Goal: Transaction & Acquisition: Purchase product/service

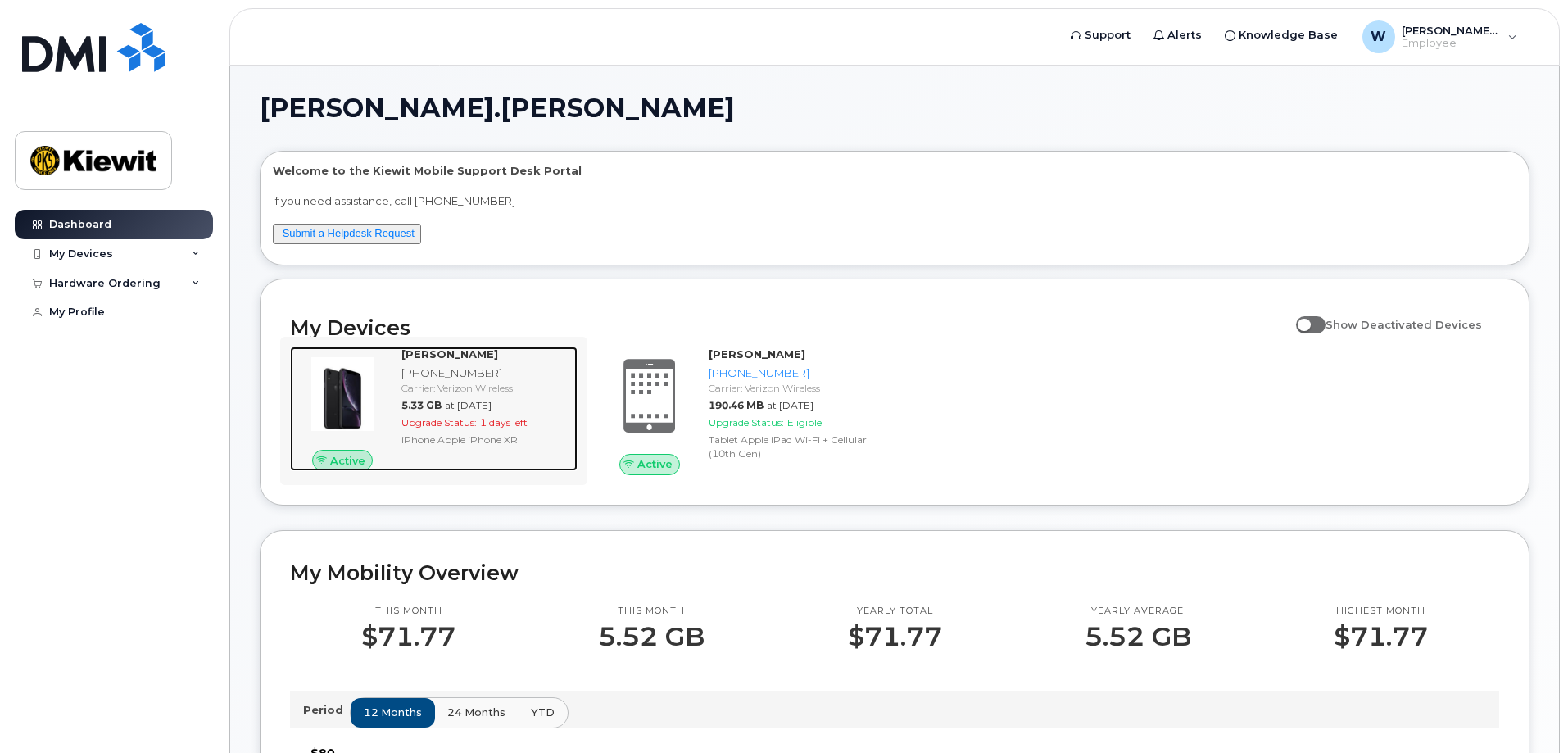
click at [460, 445] on div "iPhone Apple iPhone XR" at bounding box center [485, 439] width 170 height 14
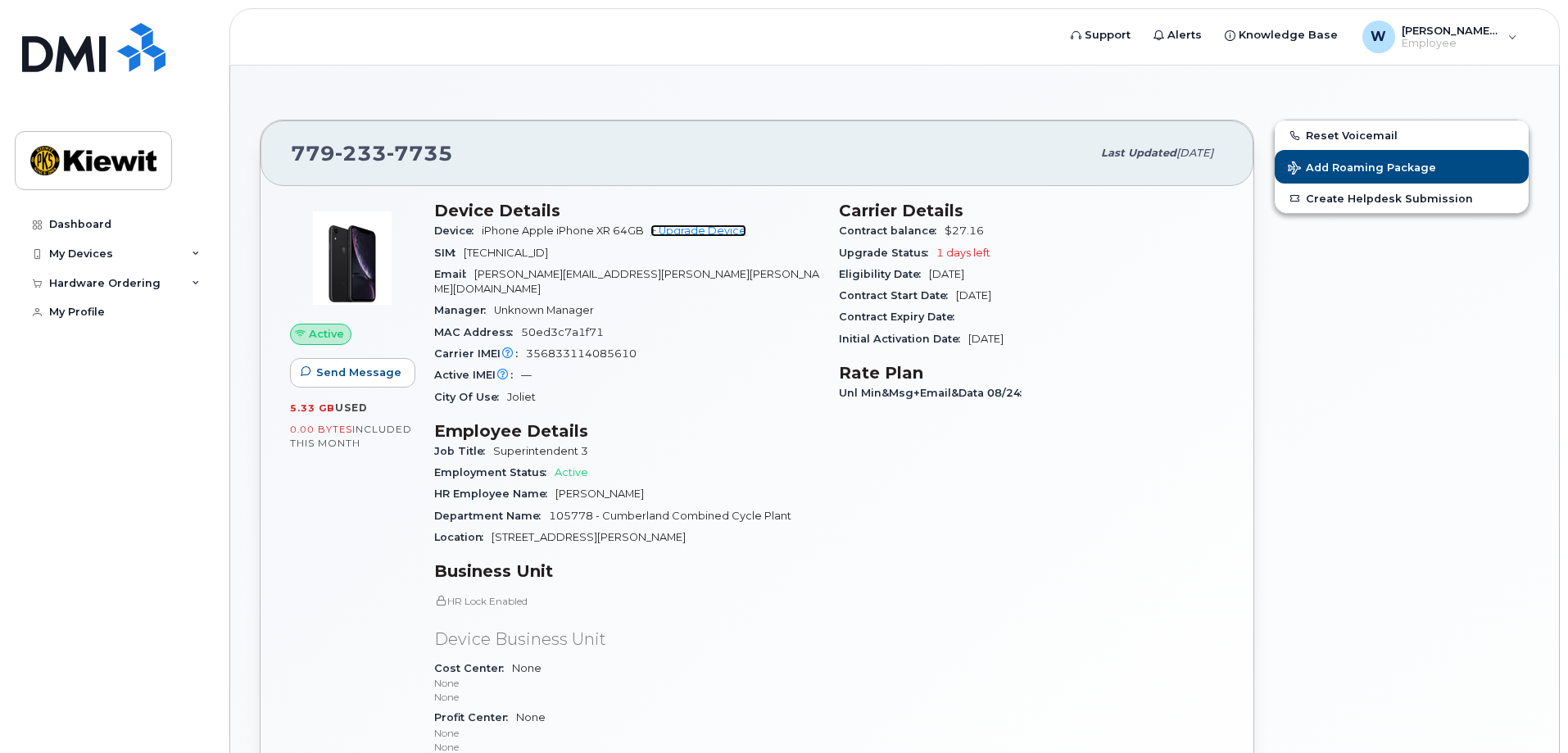
click at [700, 228] on link "+ Upgrade Device" at bounding box center [698, 230] width 96 height 12
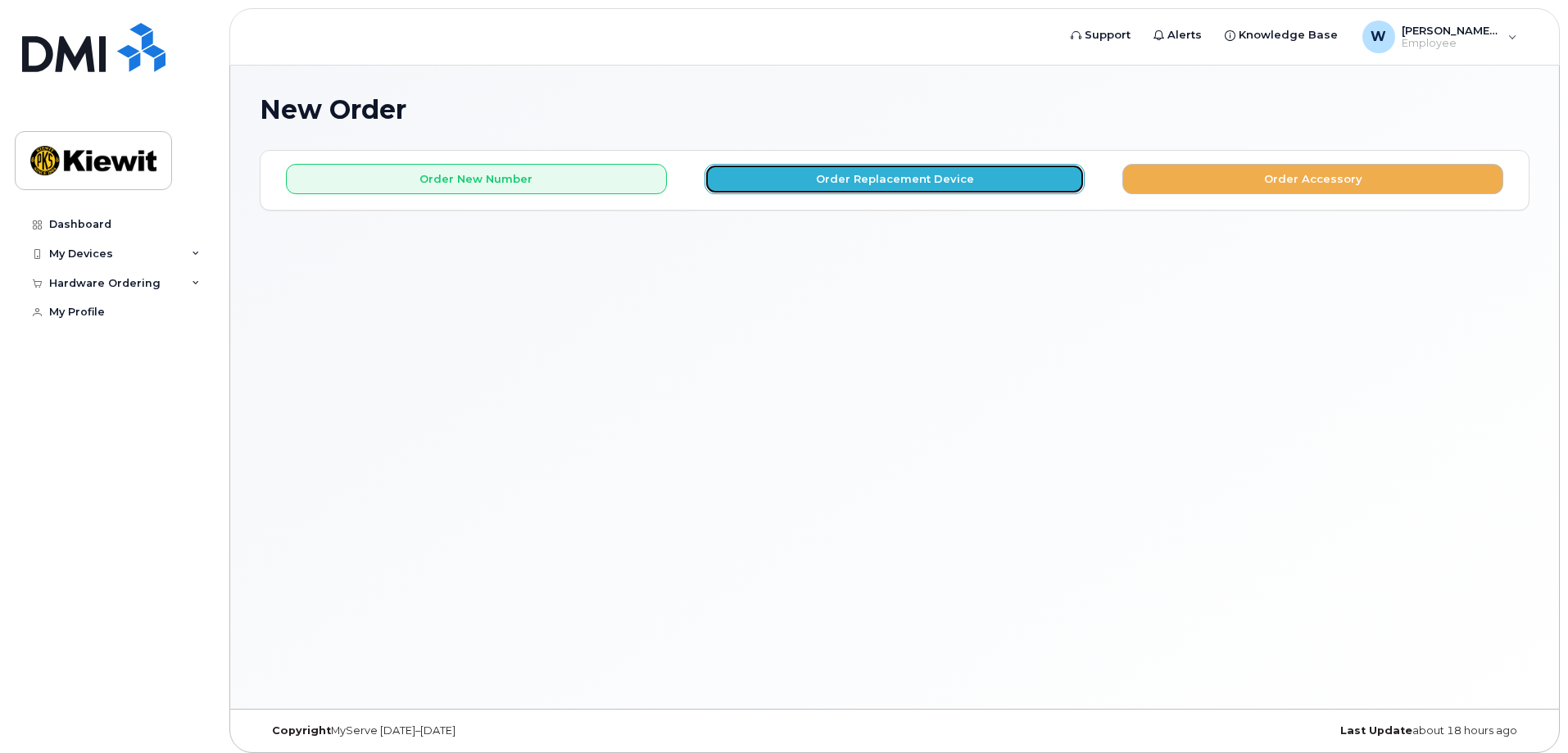
click at [918, 180] on button "Order Replacement Device" at bounding box center [895, 179] width 381 height 30
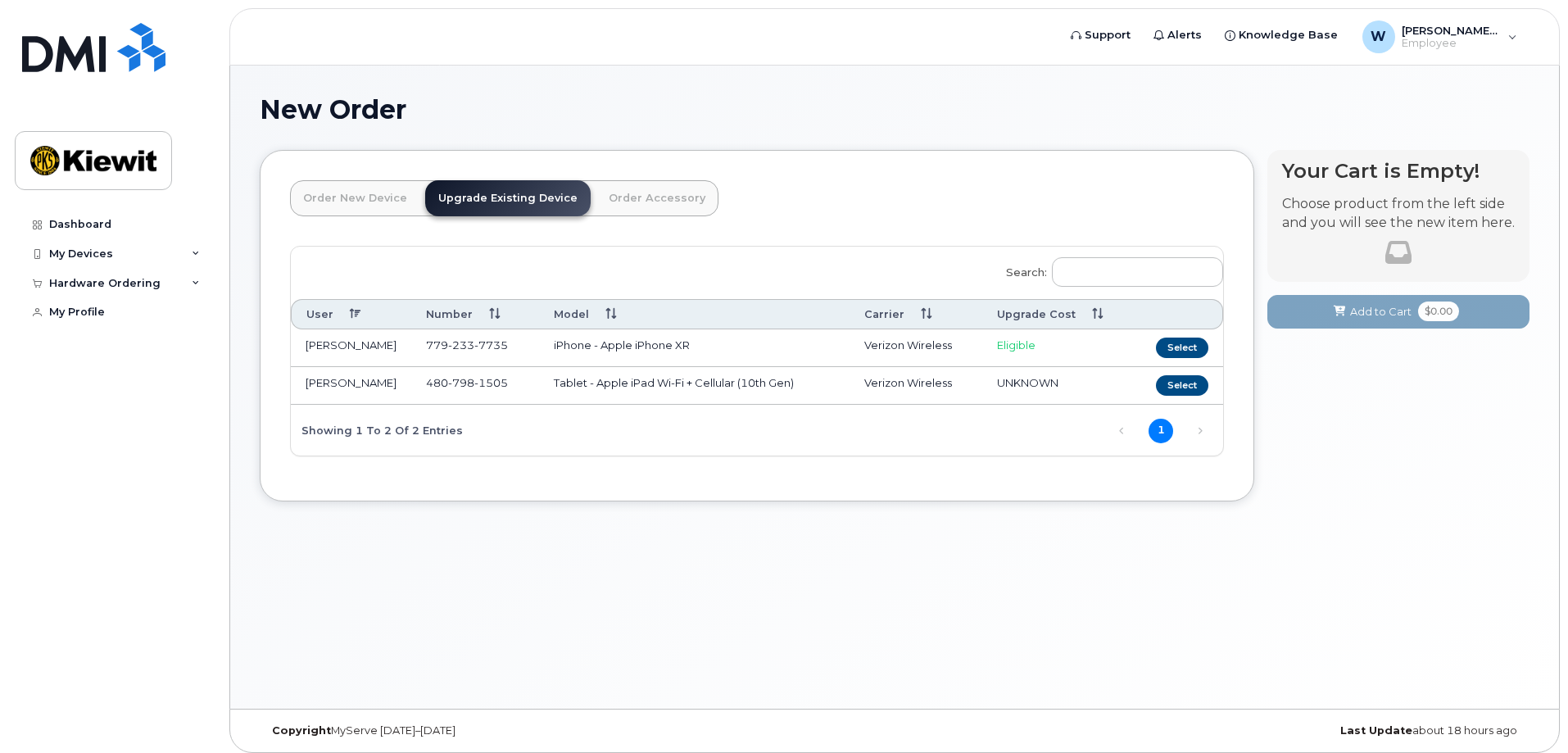
click at [749, 531] on div "New Order × Share This Order If you want to allow others to create or edit orde…" at bounding box center [895, 387] width 1329 height 643
click at [476, 192] on link "Upgrade Existing Device" at bounding box center [508, 199] width 166 height 36
click at [1183, 345] on button "Select" at bounding box center [1182, 348] width 52 height 21
